Goal: Book appointment/travel/reservation

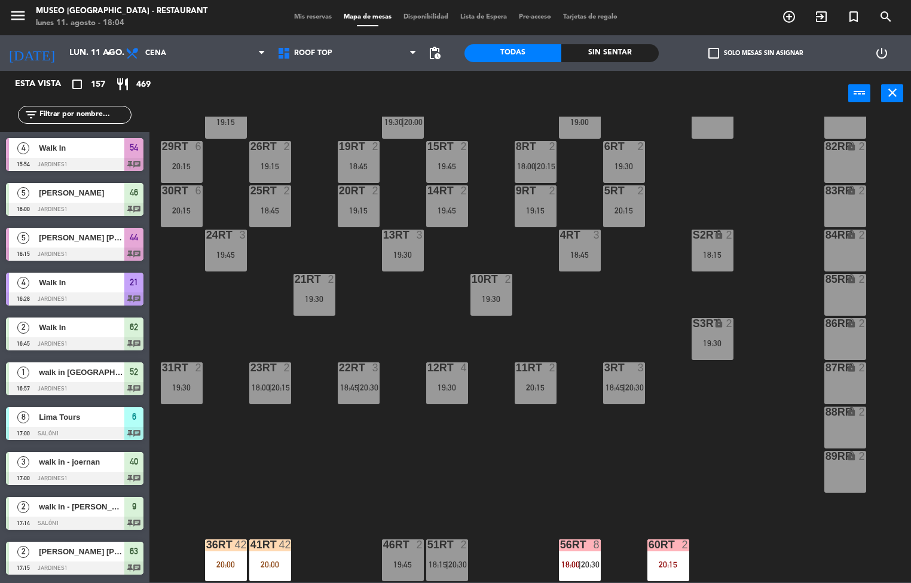
scroll to position [443, 0]
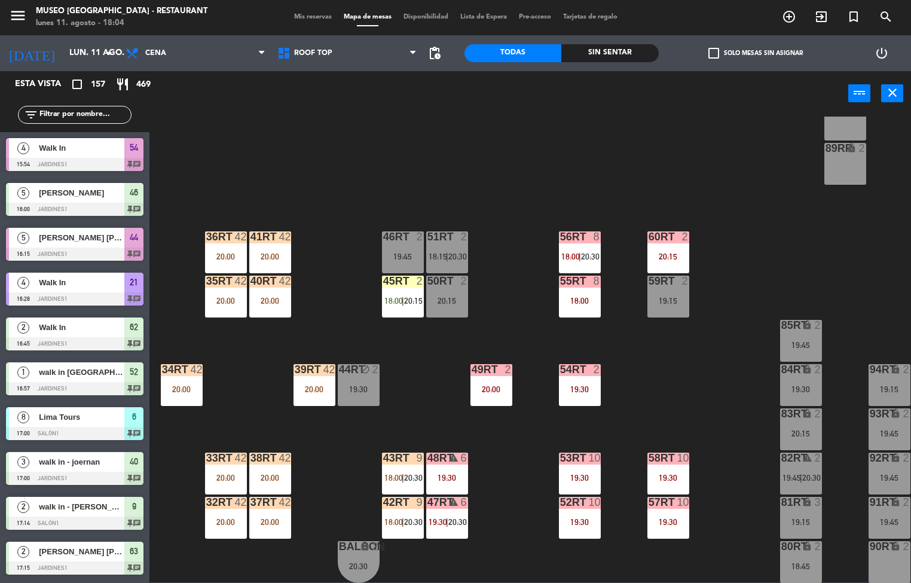
click at [280, 252] on div "20:00" at bounding box center [270, 256] width 42 height 8
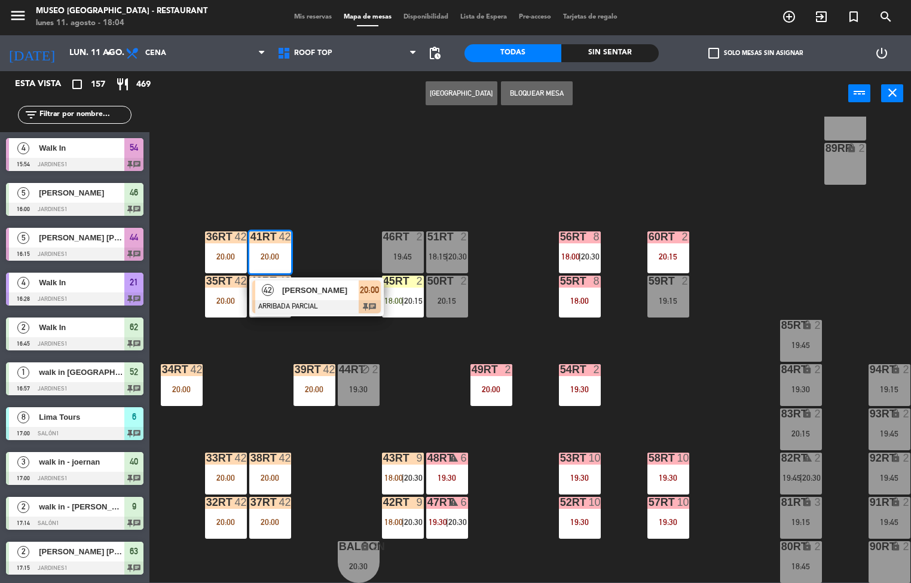
click at [316, 302] on div at bounding box center [316, 306] width 128 height 13
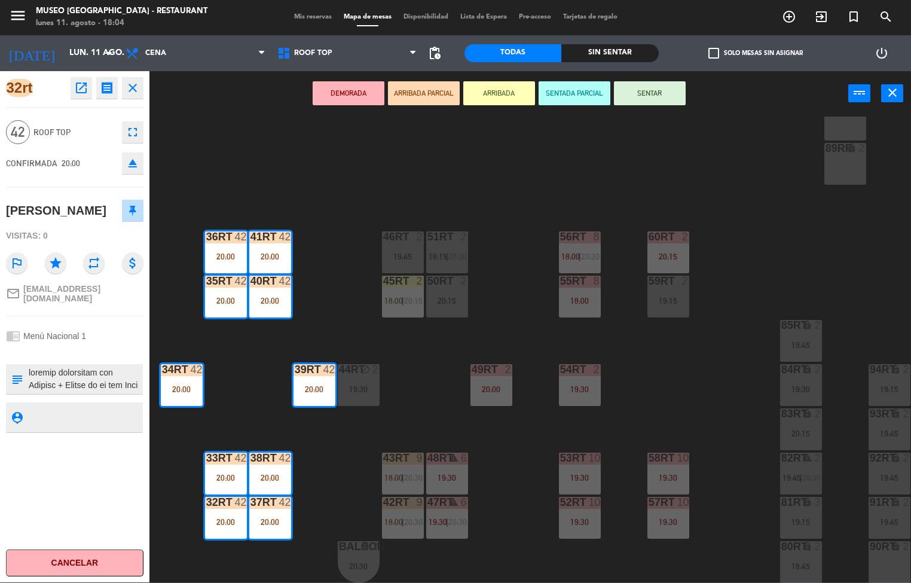
click at [74, 81] on icon "open_in_new" at bounding box center [81, 88] width 14 height 14
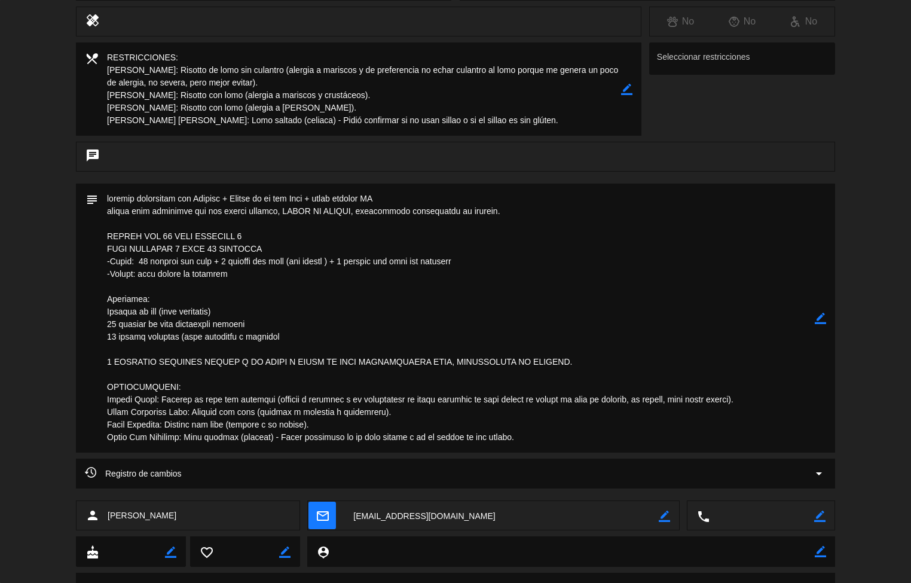
scroll to position [210, 0]
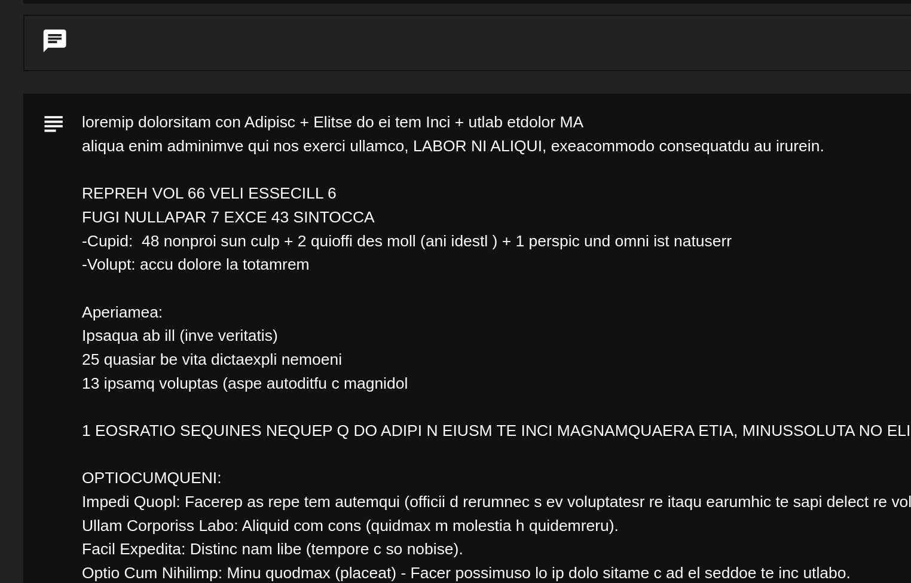
click at [79, 357] on div "subject border_color" at bounding box center [455, 316] width 759 height 269
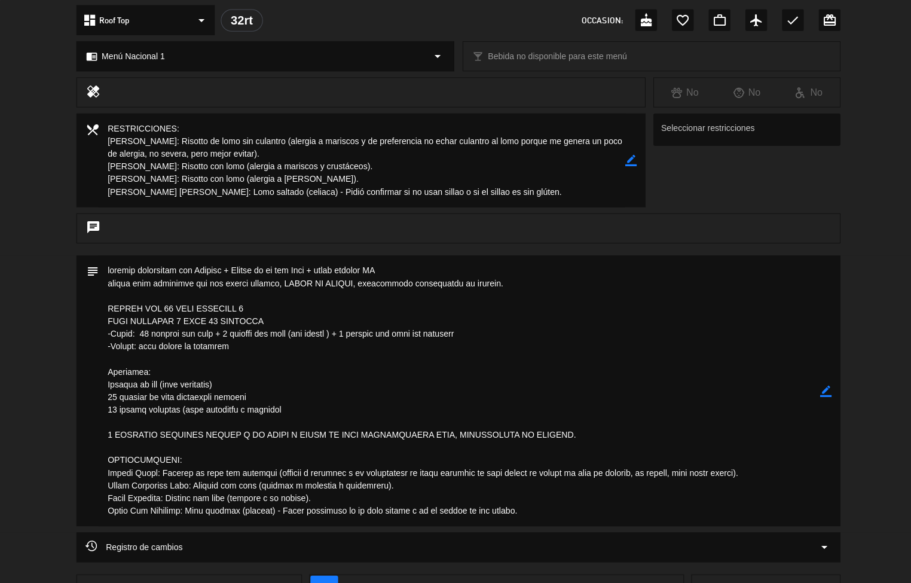
scroll to position [140, 0]
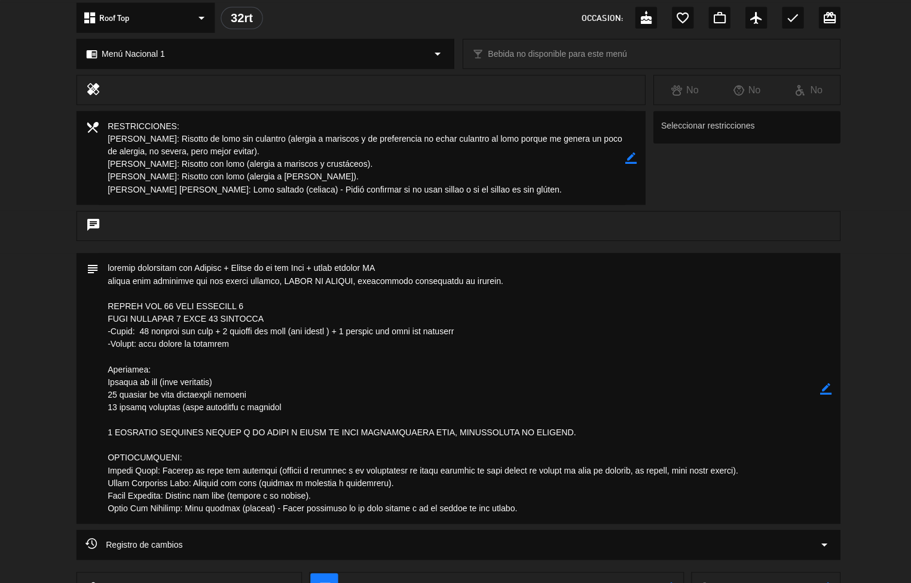
click at [292, 352] on textarea at bounding box center [456, 386] width 716 height 269
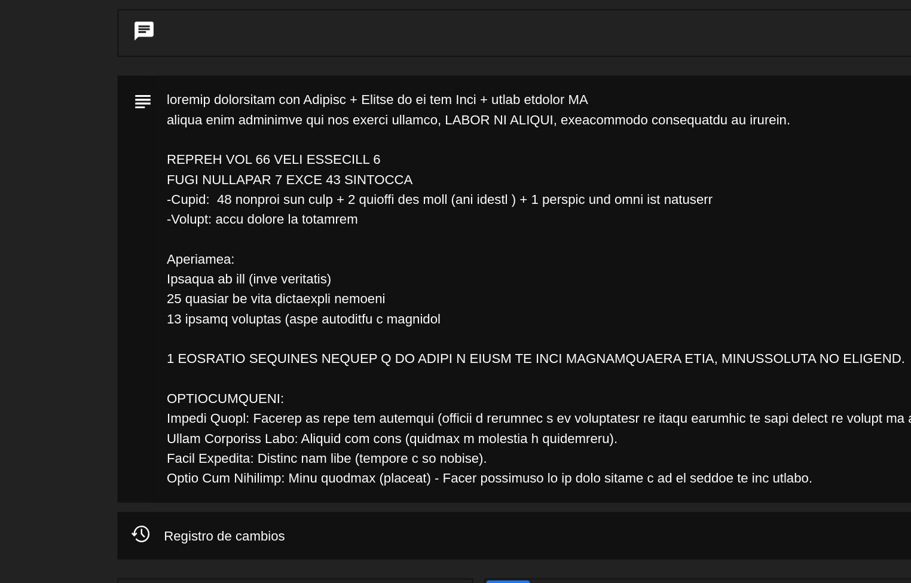
scroll to position [200, 0]
click at [429, 303] on textarea at bounding box center [456, 326] width 716 height 269
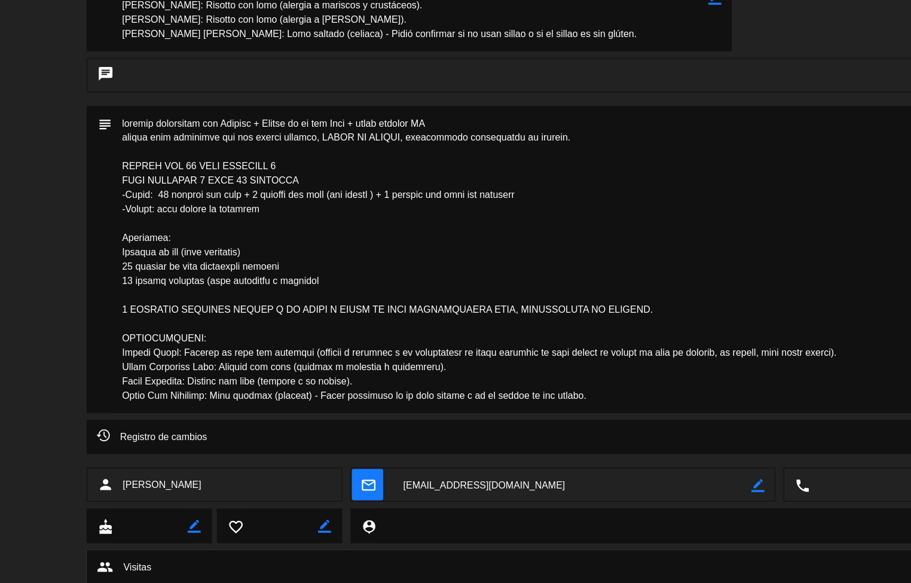
scroll to position [0, 0]
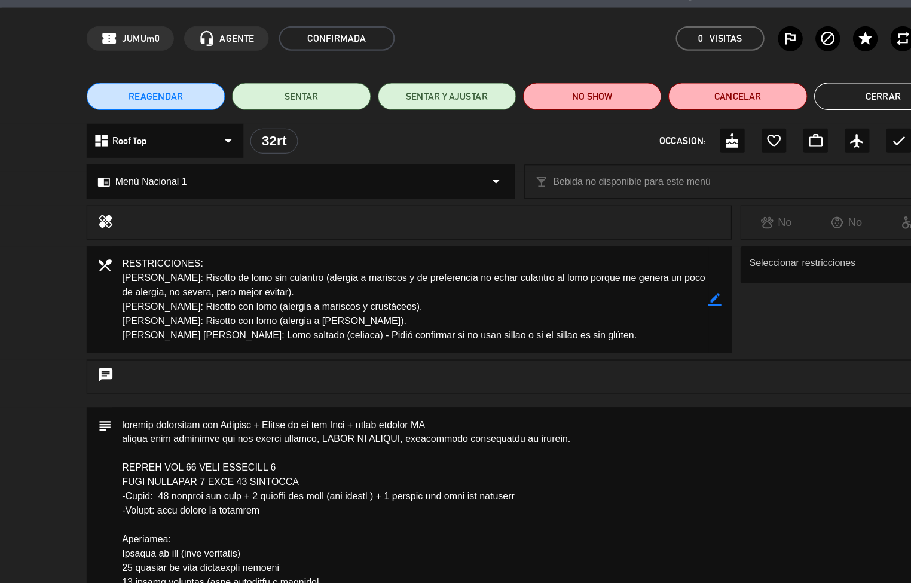
click at [748, 119] on button "Cerrar" at bounding box center [773, 120] width 121 height 24
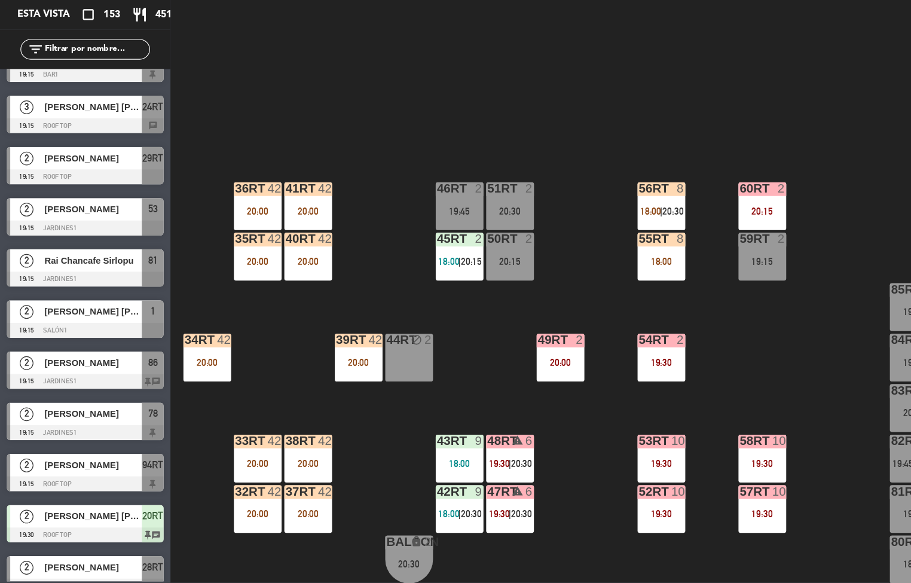
scroll to position [437, 0]
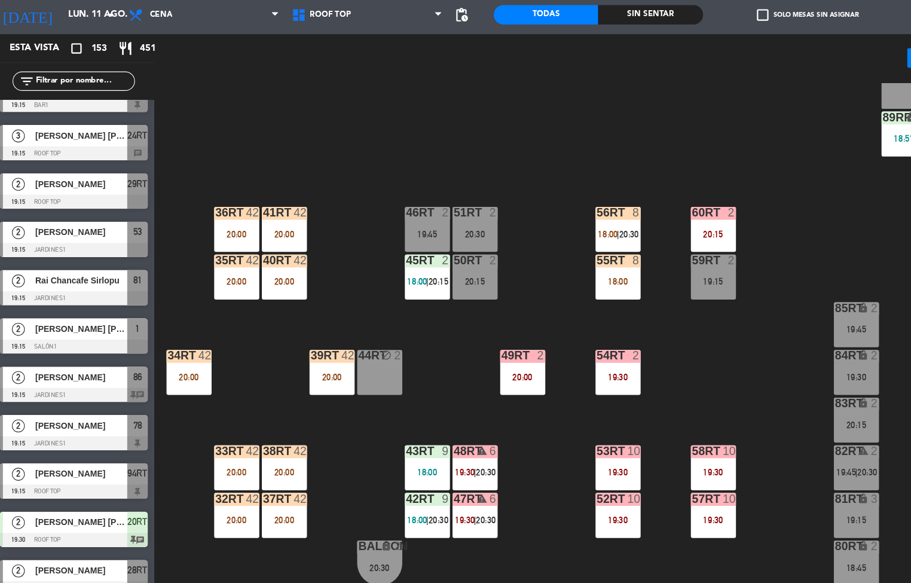
click at [395, 290] on div "45RT 2 18:00 | 20:15" at bounding box center [403, 296] width 42 height 42
